Goal: Find specific page/section: Find specific page/section

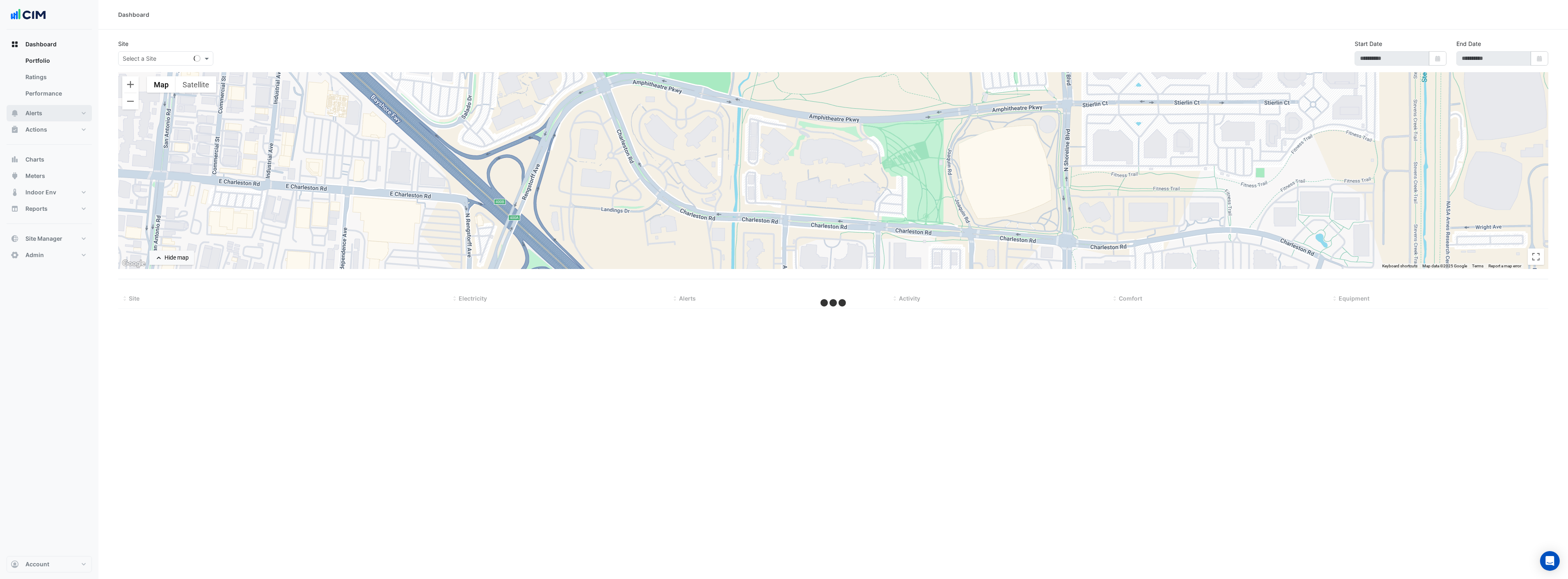
click at [42, 113] on span "Alerts" at bounding box center [34, 113] width 17 height 8
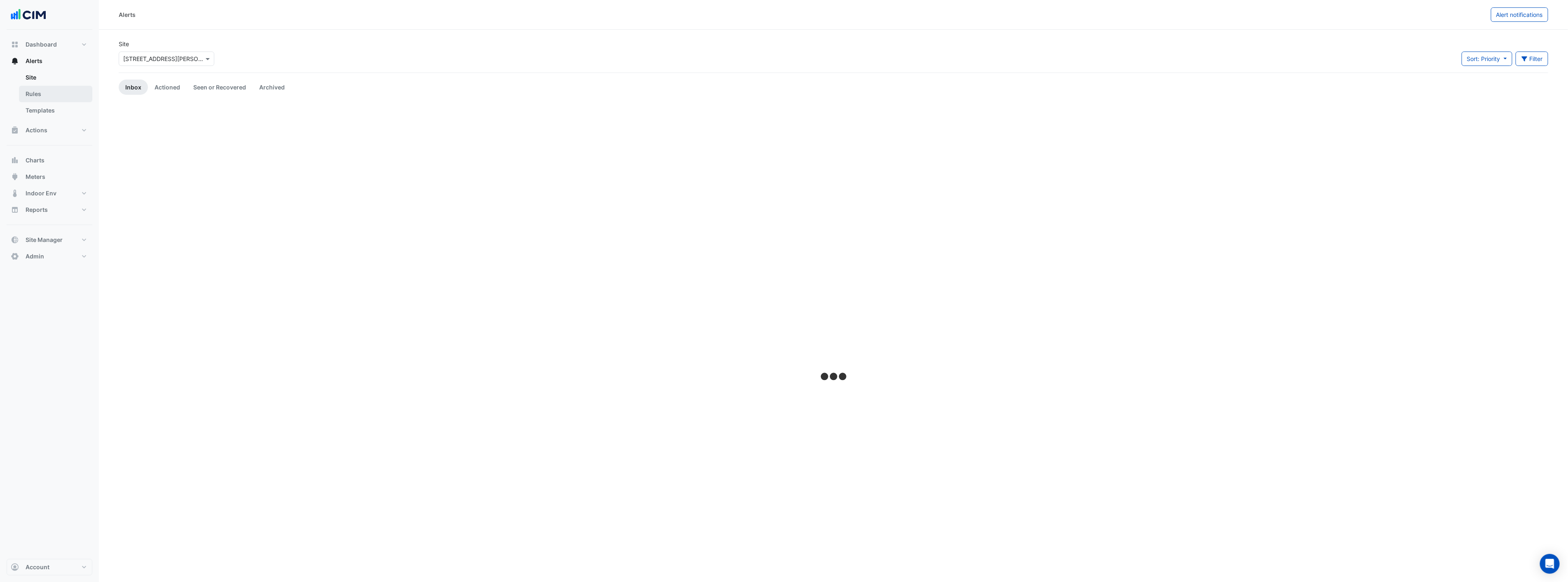
click at [40, 97] on link "Rules" at bounding box center [56, 94] width 73 height 17
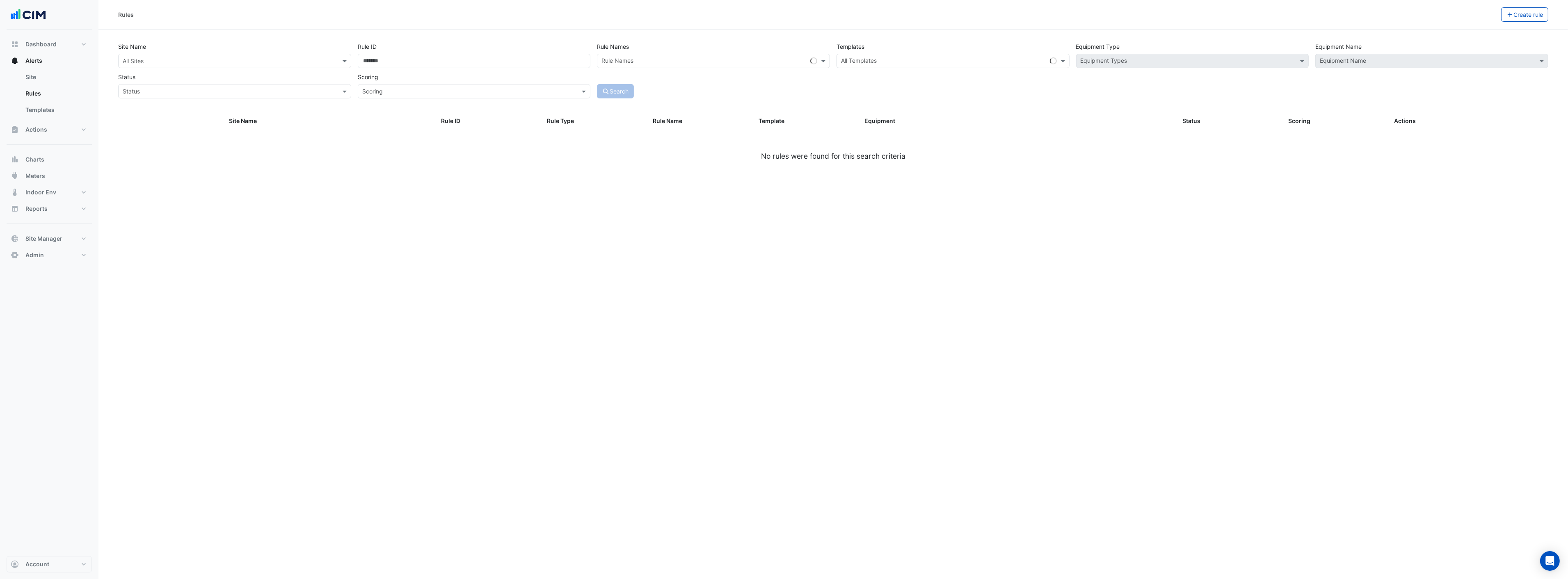
click at [314, 59] on input "text" at bounding box center [226, 61] width 208 height 9
type input "***"
click at [156, 88] on span "[STREET_ADDRESS][PERSON_NAME]" at bounding box center [181, 90] width 100 height 7
click at [627, 92] on button "Search" at bounding box center [615, 91] width 37 height 15
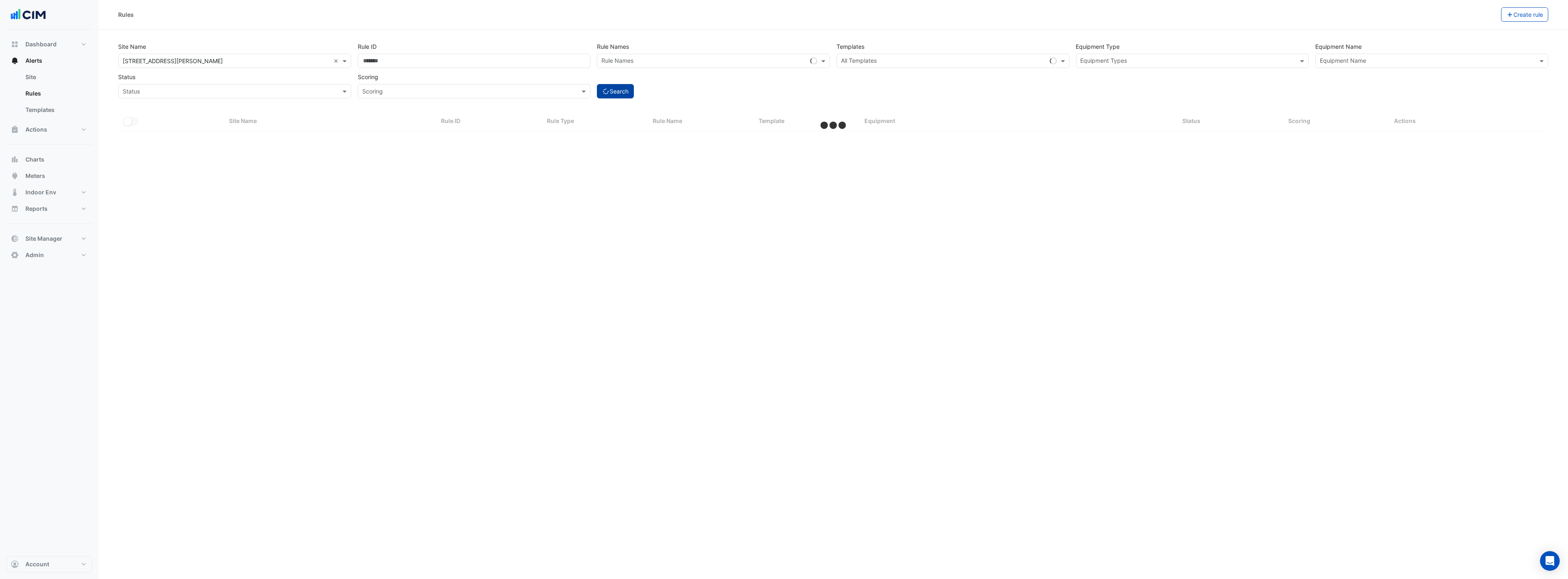
select select "***"
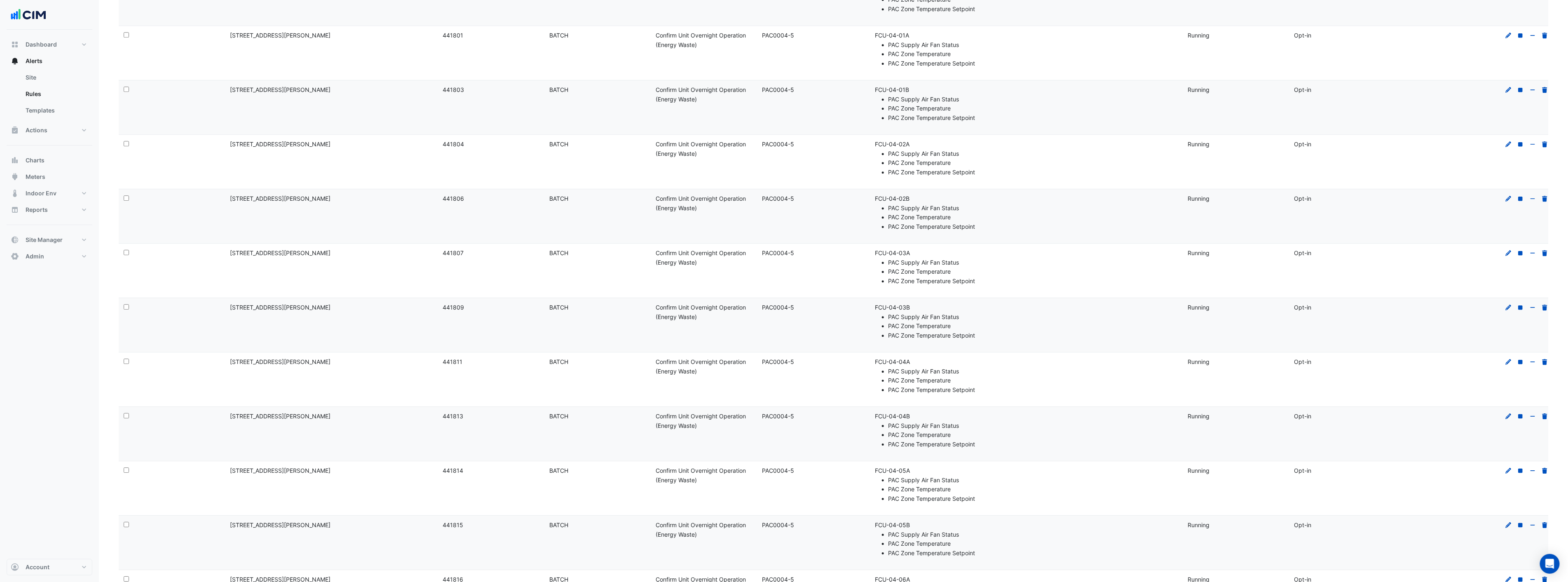
scroll to position [4974, 0]
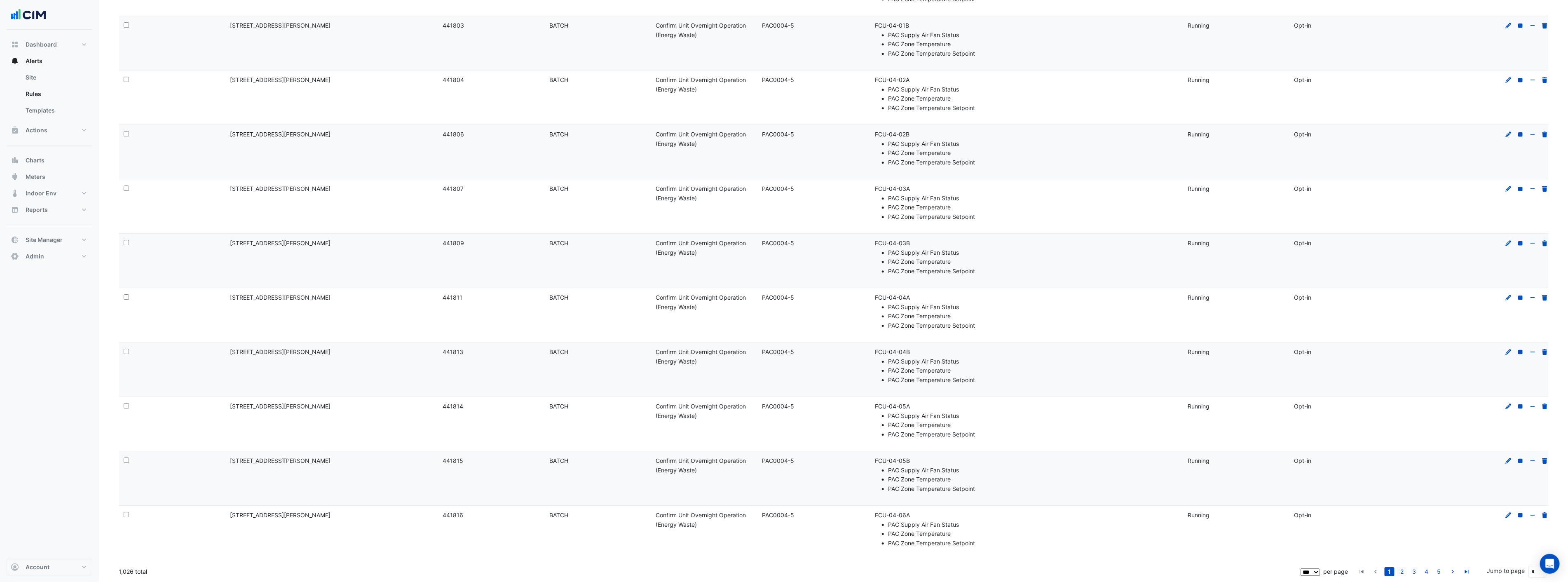
click at [1401, 572] on link "2" at bounding box center [1402, 571] width 10 height 9
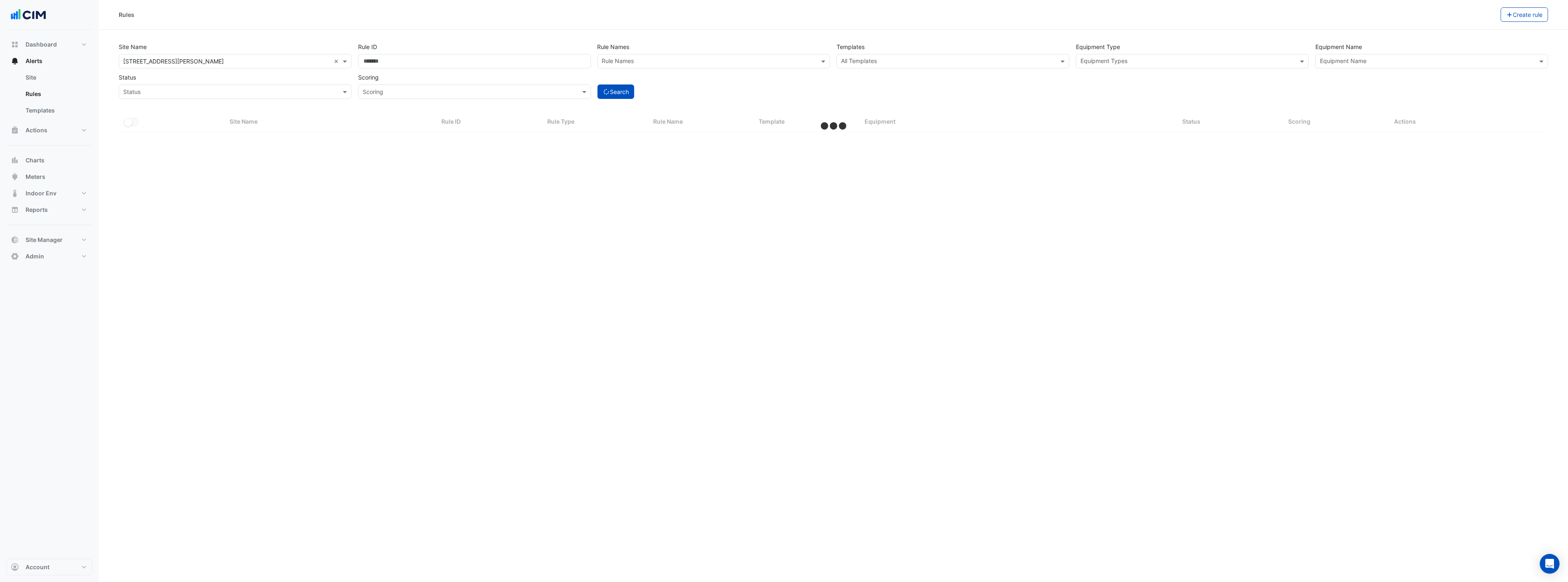
scroll to position [0, 0]
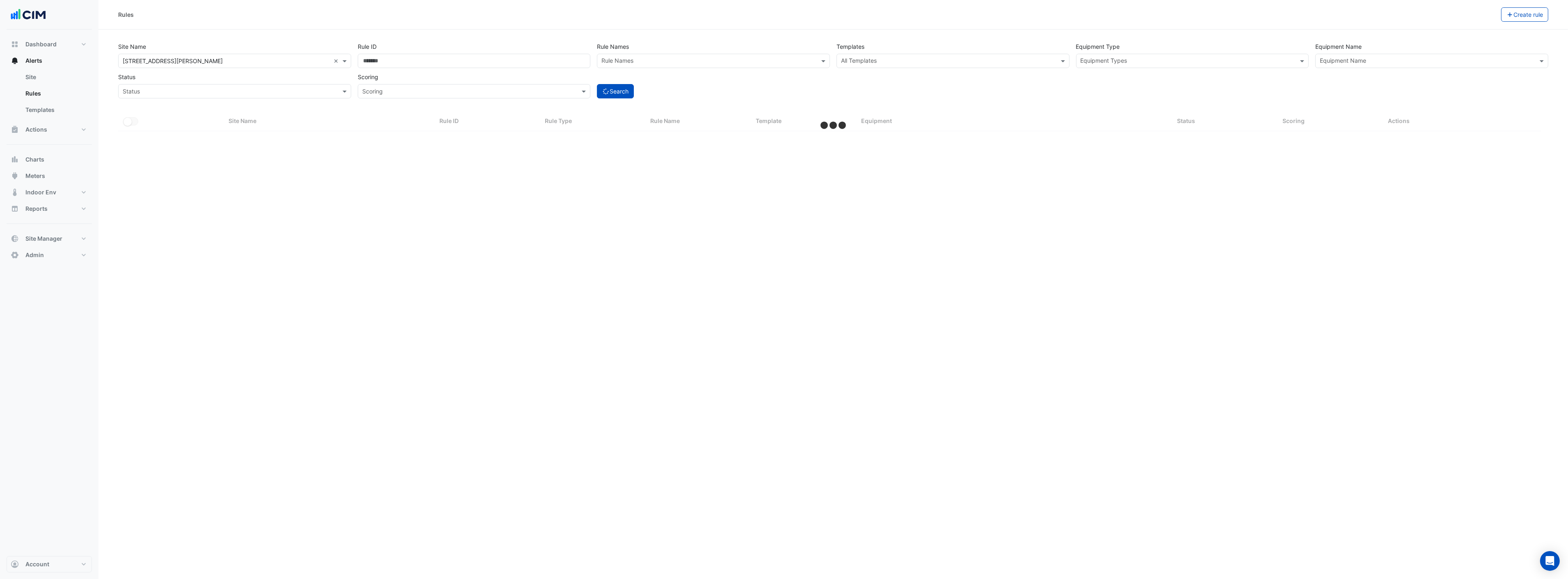
click at [894, 63] on input "text" at bounding box center [948, 61] width 214 height 9
click at [893, 60] on input "text" at bounding box center [948, 61] width 214 height 9
type input "**"
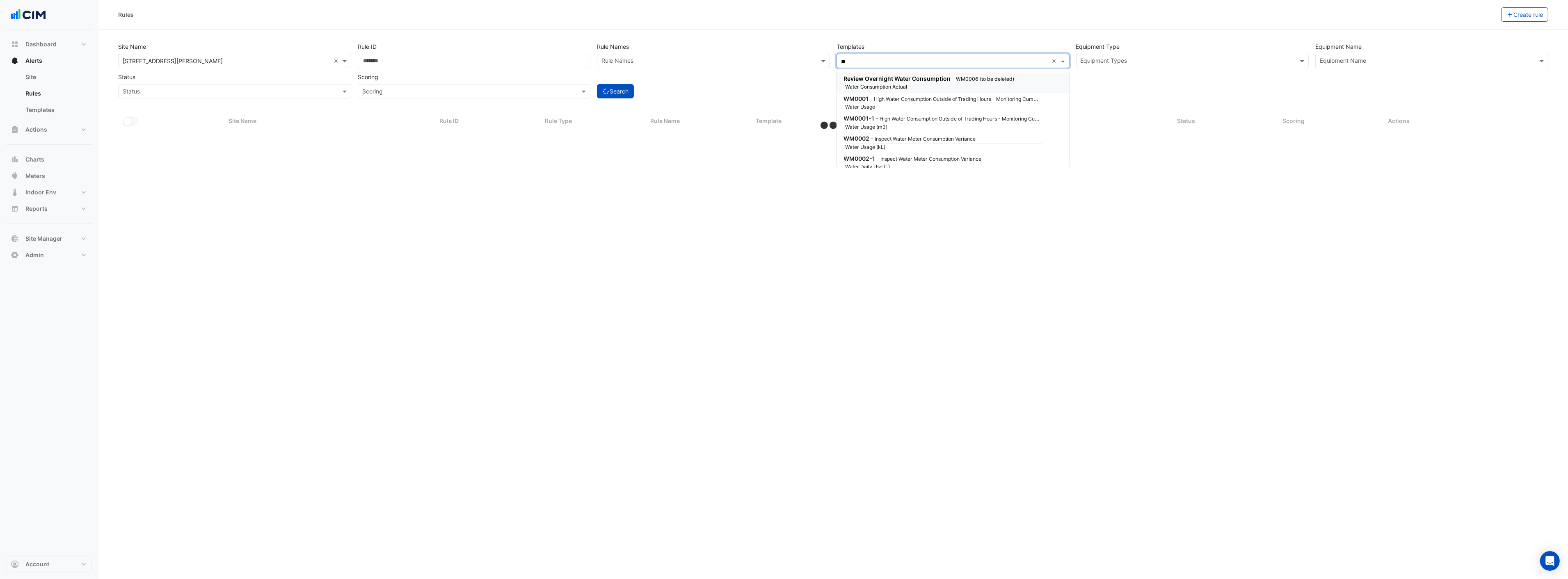
select select "***"
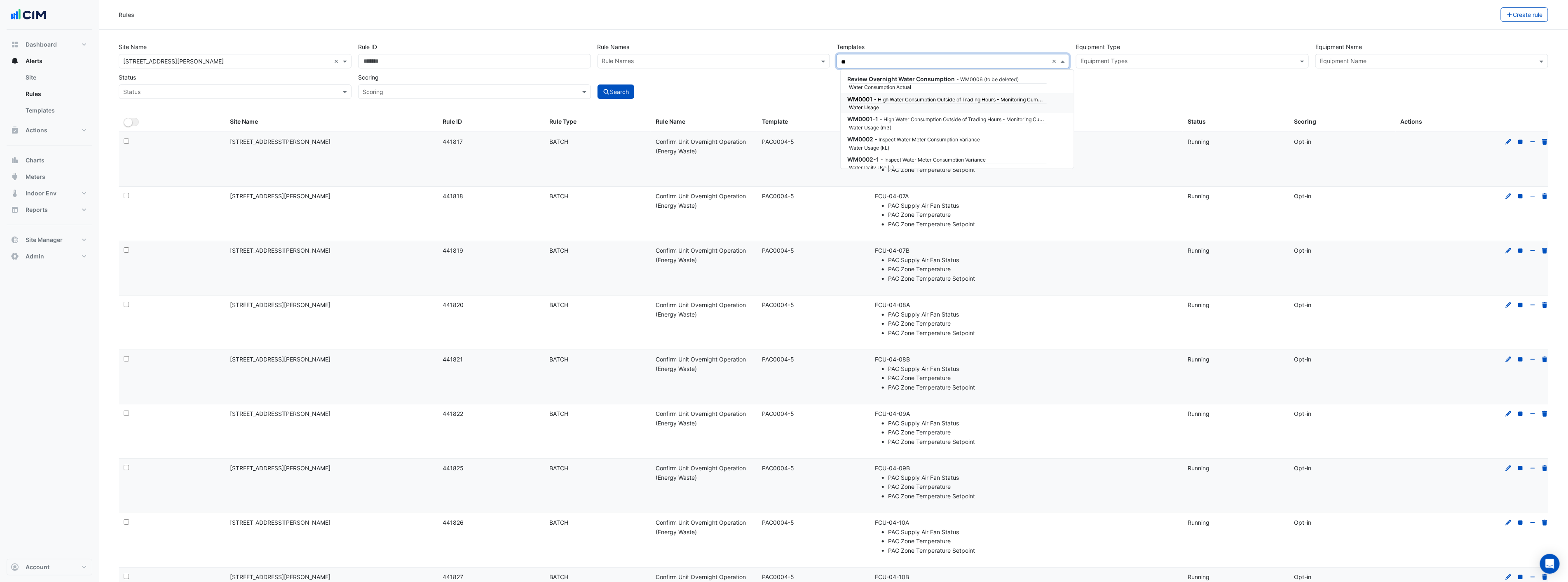
click at [902, 98] on small "- High Water Consumption Outside of Trading Hours - Monitoring Cumulative Consu…" at bounding box center [987, 98] width 225 height 7
click at [900, 79] on span "Review Overnight Water Consumption" at bounding box center [901, 78] width 108 height 7
click at [894, 100] on small "- High Water Consumption Outside of Trading Hours - Monitoring Cumulative Consu…" at bounding box center [987, 98] width 225 height 7
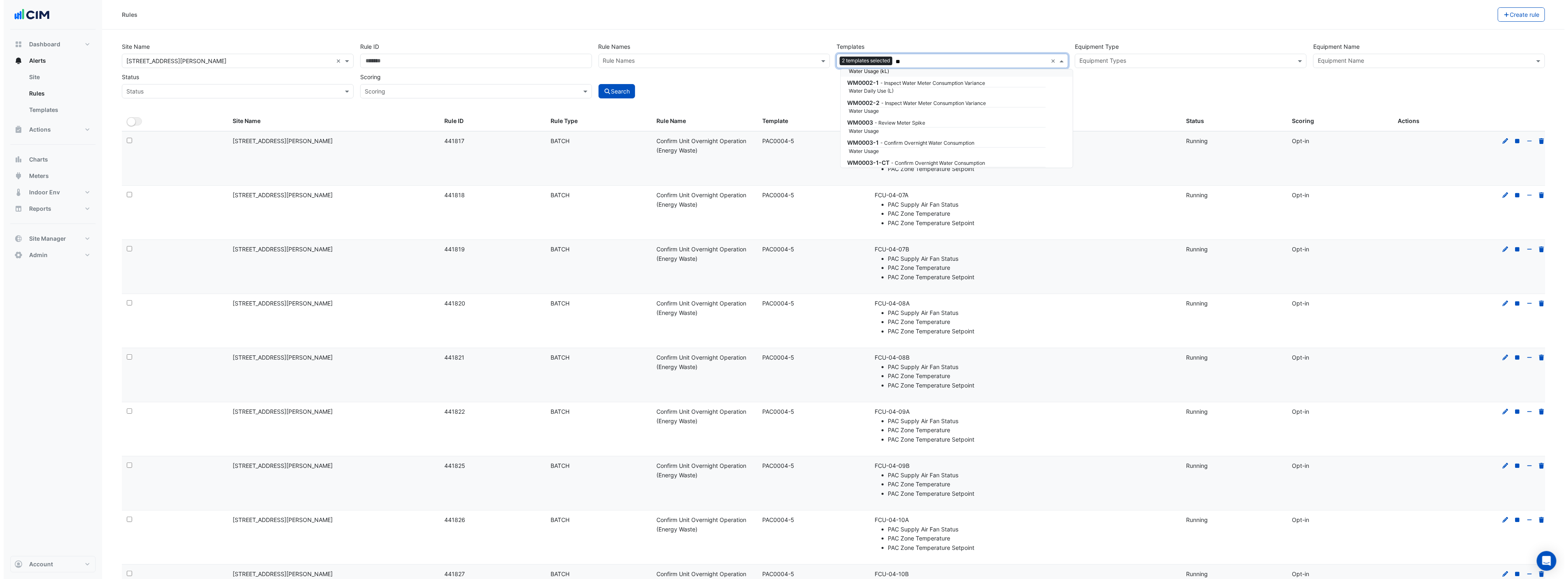
scroll to position [91, 0]
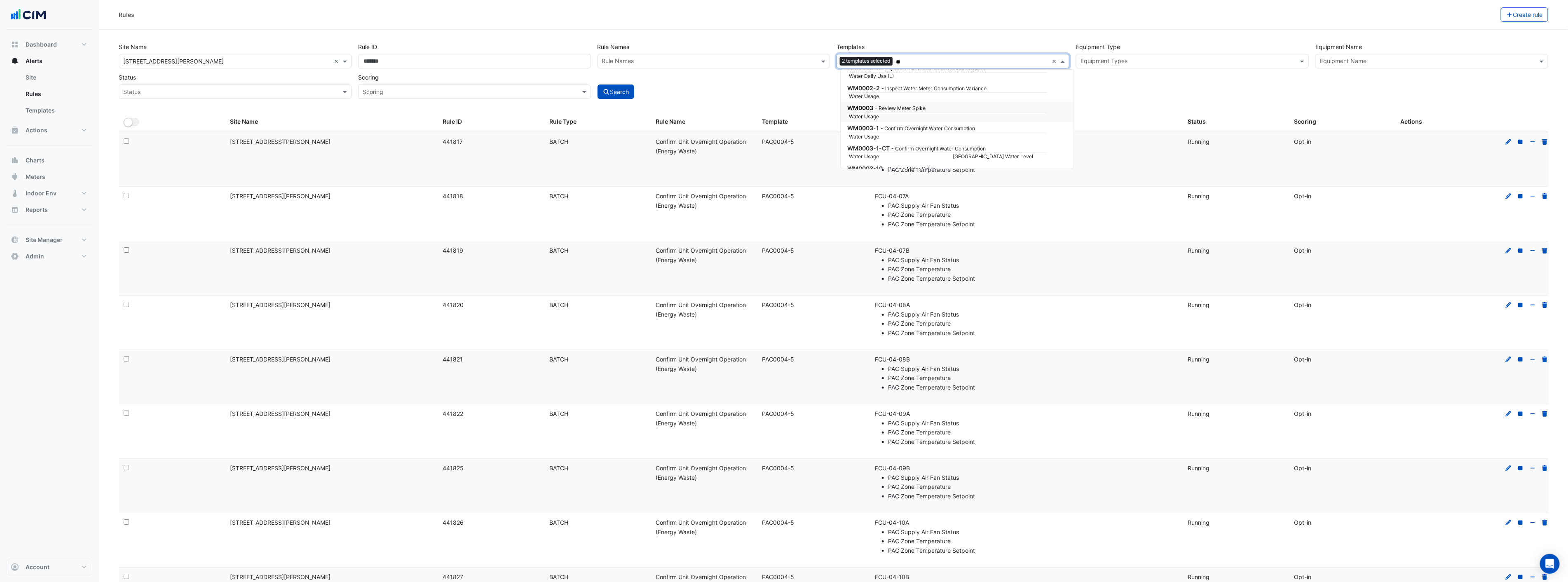
click at [912, 109] on small "- Review Meter Spike" at bounding box center [900, 108] width 51 height 6
type input "**"
click at [1125, 93] on div "Site Name All Sites × [STREET_ADDRESS][PERSON_NAME] × Rule ID Rule Names Rule N…" at bounding box center [833, 68] width 1436 height 61
click at [615, 93] on button "Search" at bounding box center [616, 92] width 37 height 15
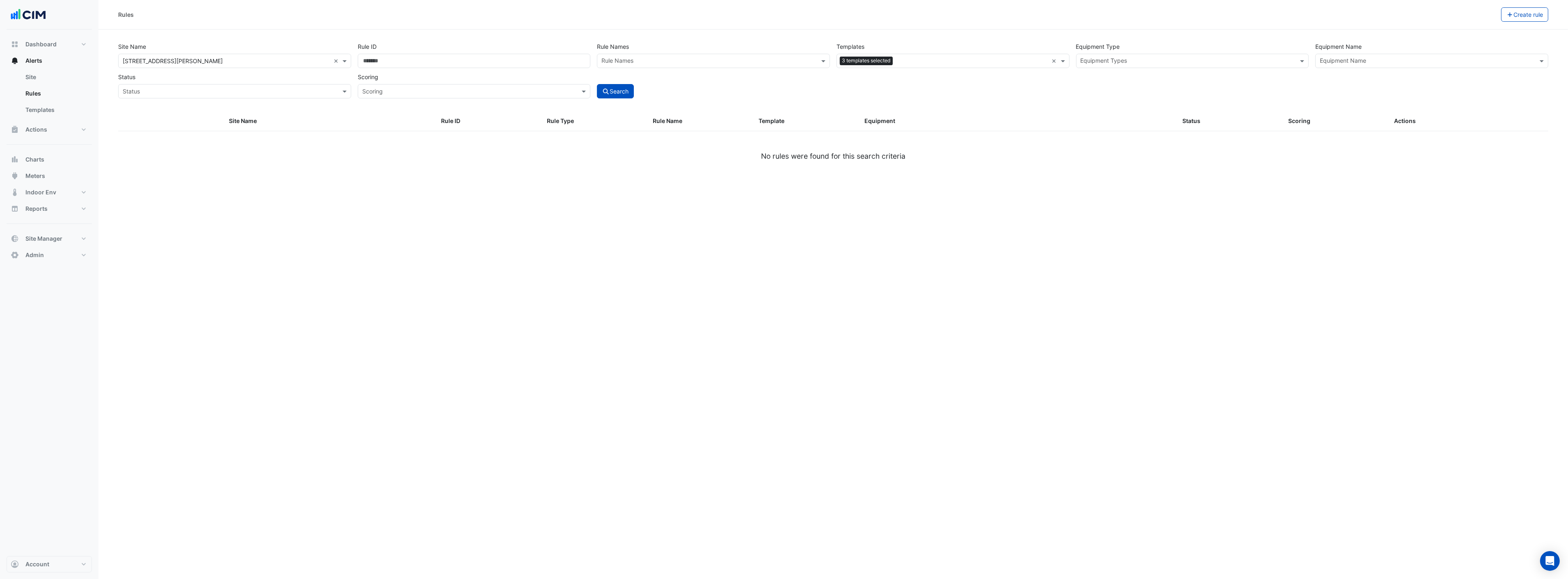
click at [933, 60] on input "text" at bounding box center [972, 61] width 153 height 9
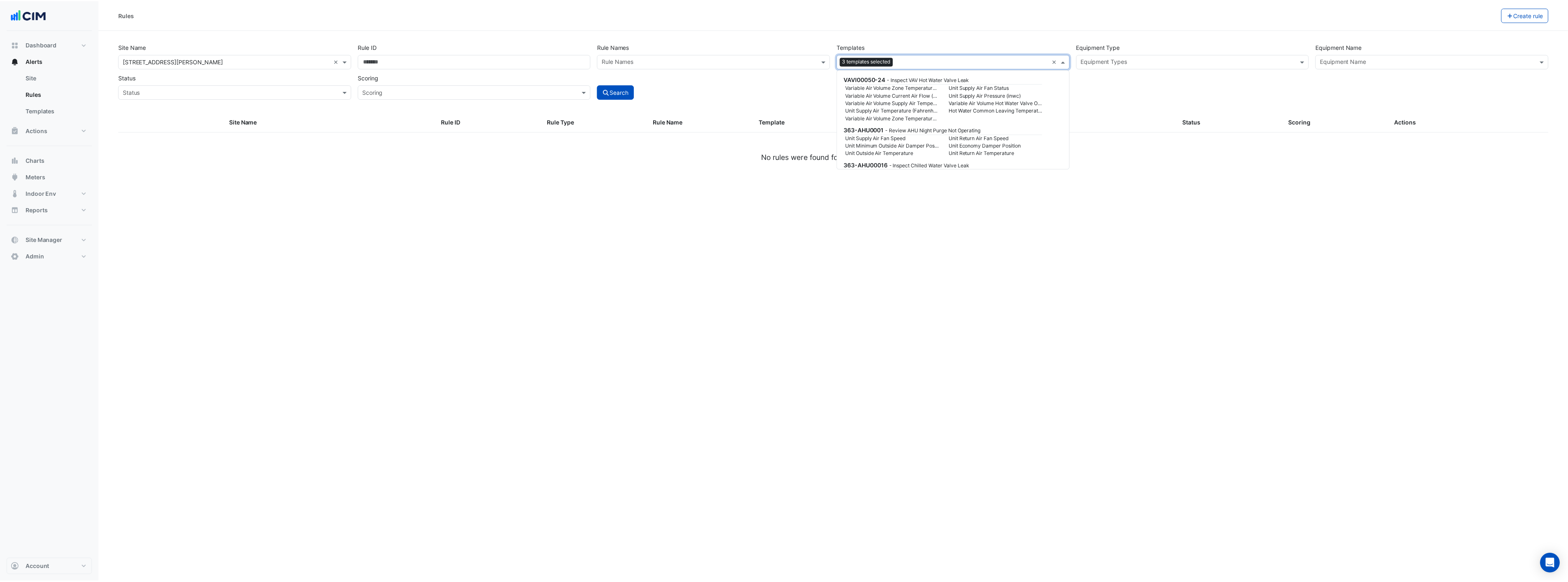
scroll to position [116370, 0]
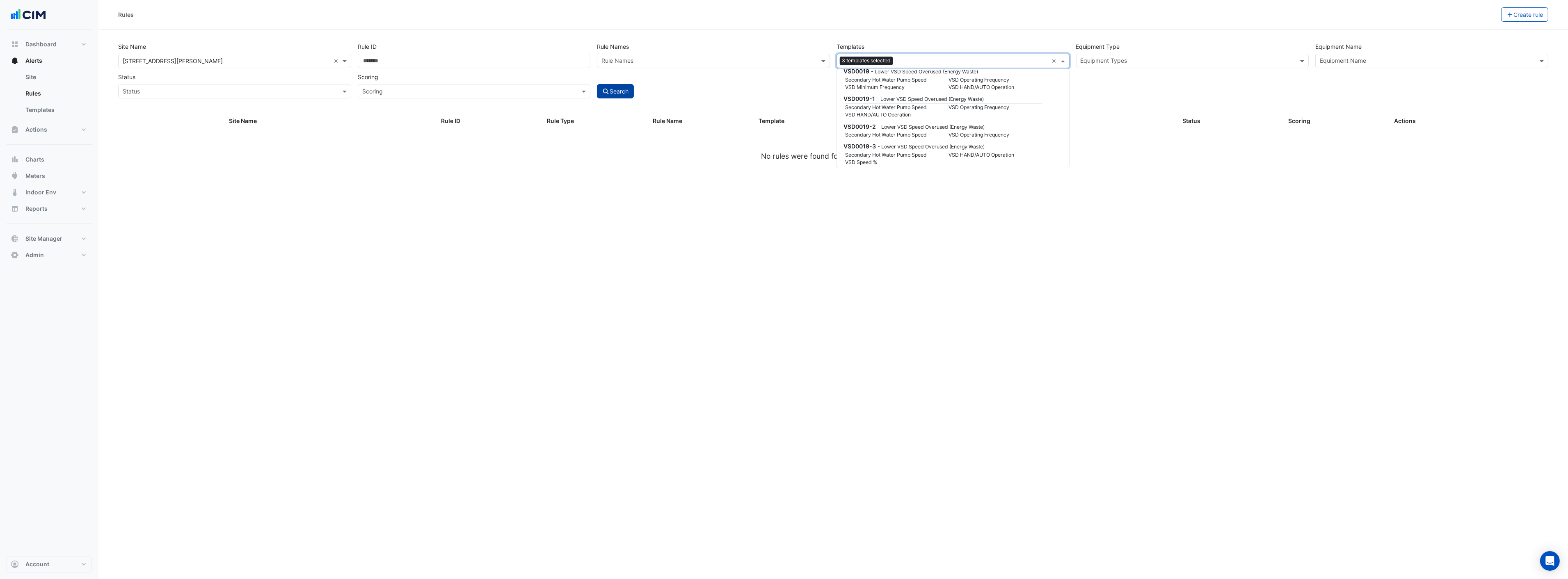
click at [906, 553] on small "- Review Meter Spike" at bounding box center [905, 556] width 51 height 6
click at [1137, 100] on div "Site Name All Sites × [STREET_ADDRESS][PERSON_NAME] × Rule ID Rule Names Rule N…" at bounding box center [833, 75] width 1440 height 72
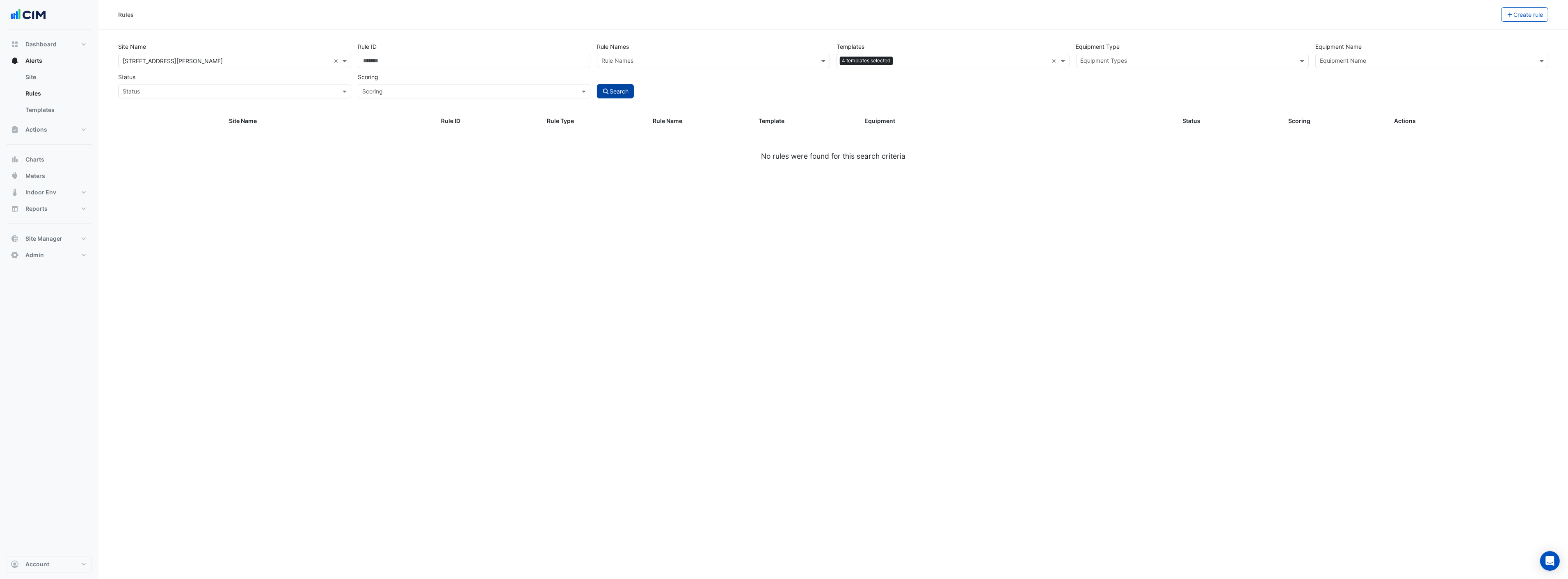
click at [616, 92] on button "Search" at bounding box center [615, 91] width 37 height 15
click at [615, 93] on button "Search" at bounding box center [615, 91] width 37 height 15
click at [35, 169] on button "Meters" at bounding box center [49, 176] width 85 height 16
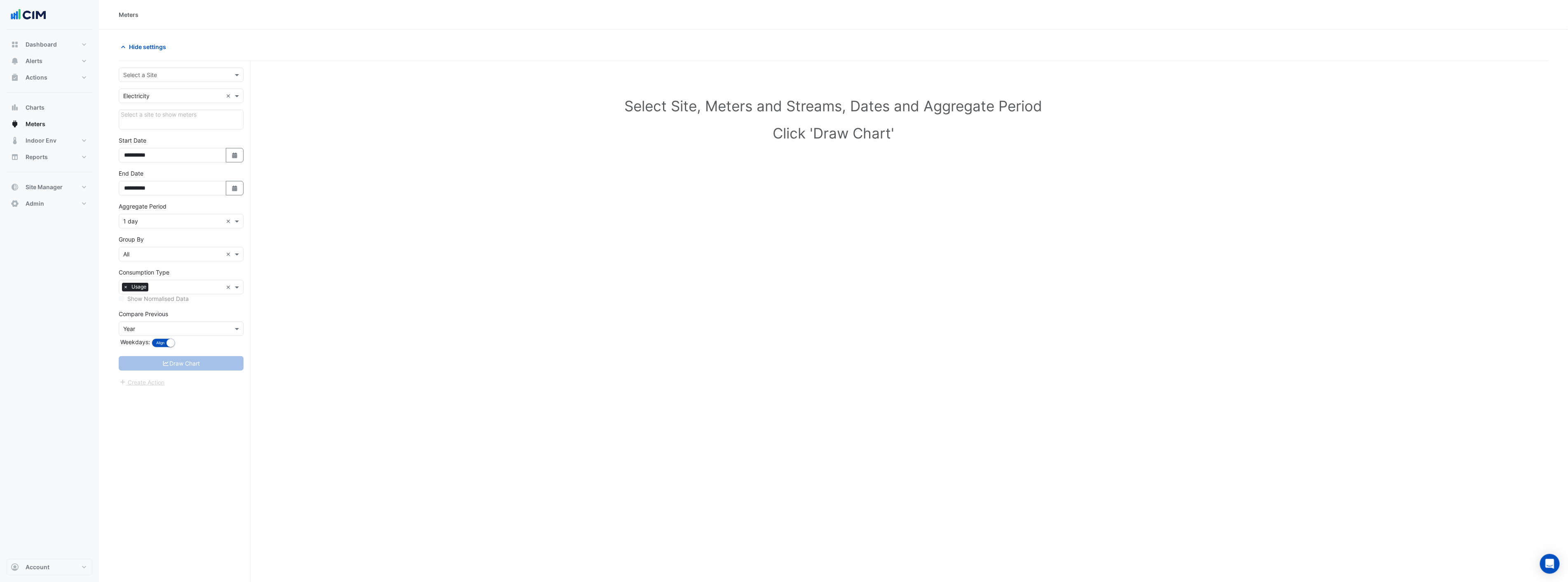
click at [221, 75] on input "text" at bounding box center [173, 75] width 99 height 9
type input "***"
click at [158, 108] on div "[STREET_ADDRESS][PERSON_NAME]" at bounding box center [181, 105] width 124 height 12
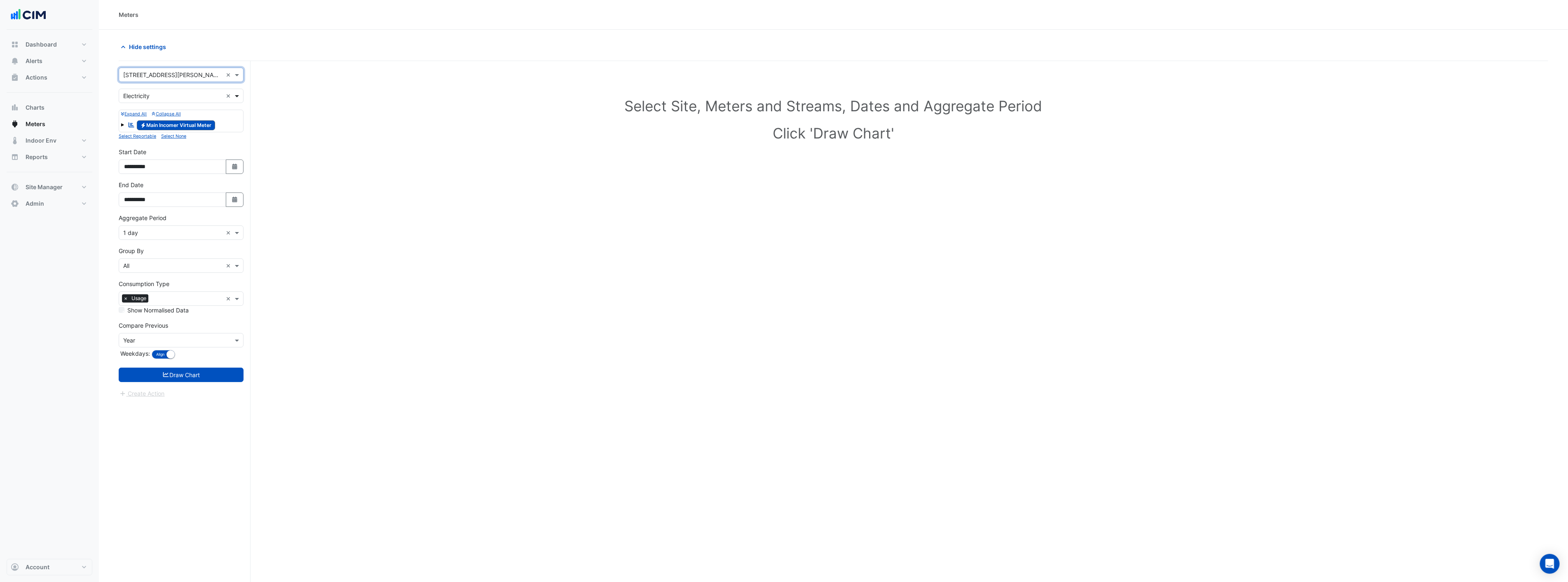
click at [240, 94] on span at bounding box center [238, 96] width 10 height 9
click at [144, 138] on div "Water" at bounding box center [181, 138] width 124 height 12
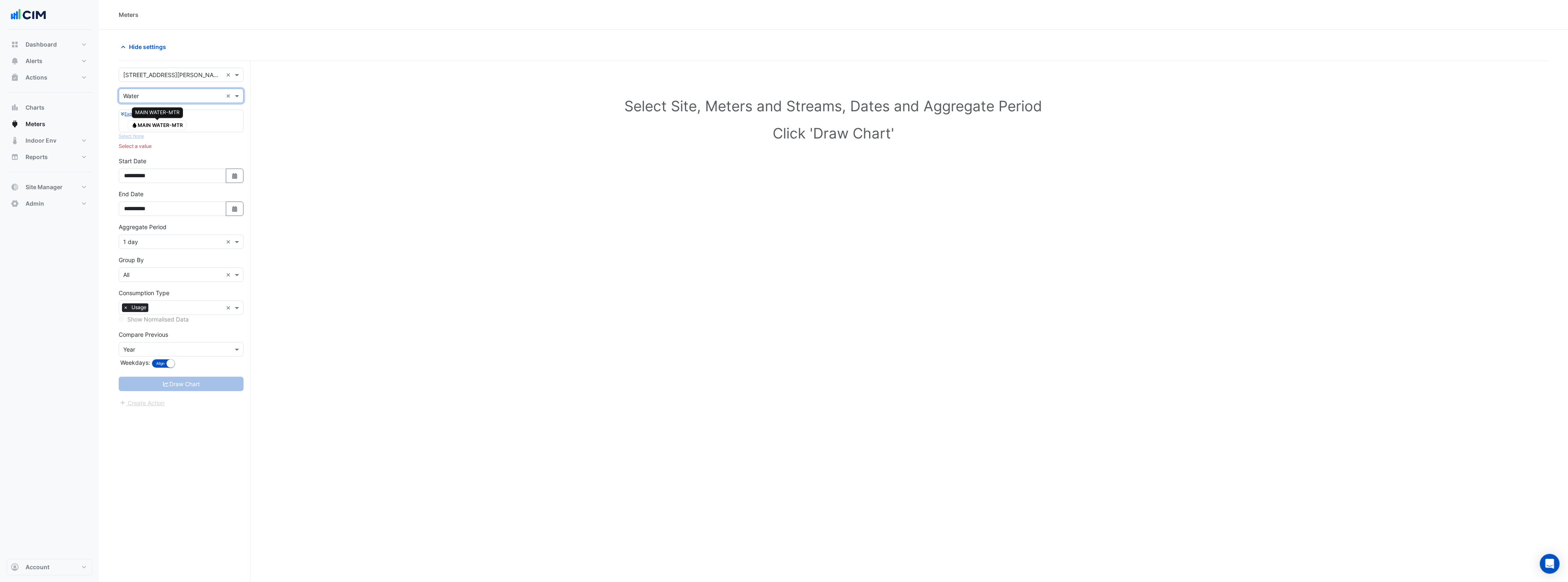
click at [171, 126] on span "Water MAIN WATER-MTR" at bounding box center [157, 125] width 59 height 10
